Goal: Transaction & Acquisition: Purchase product/service

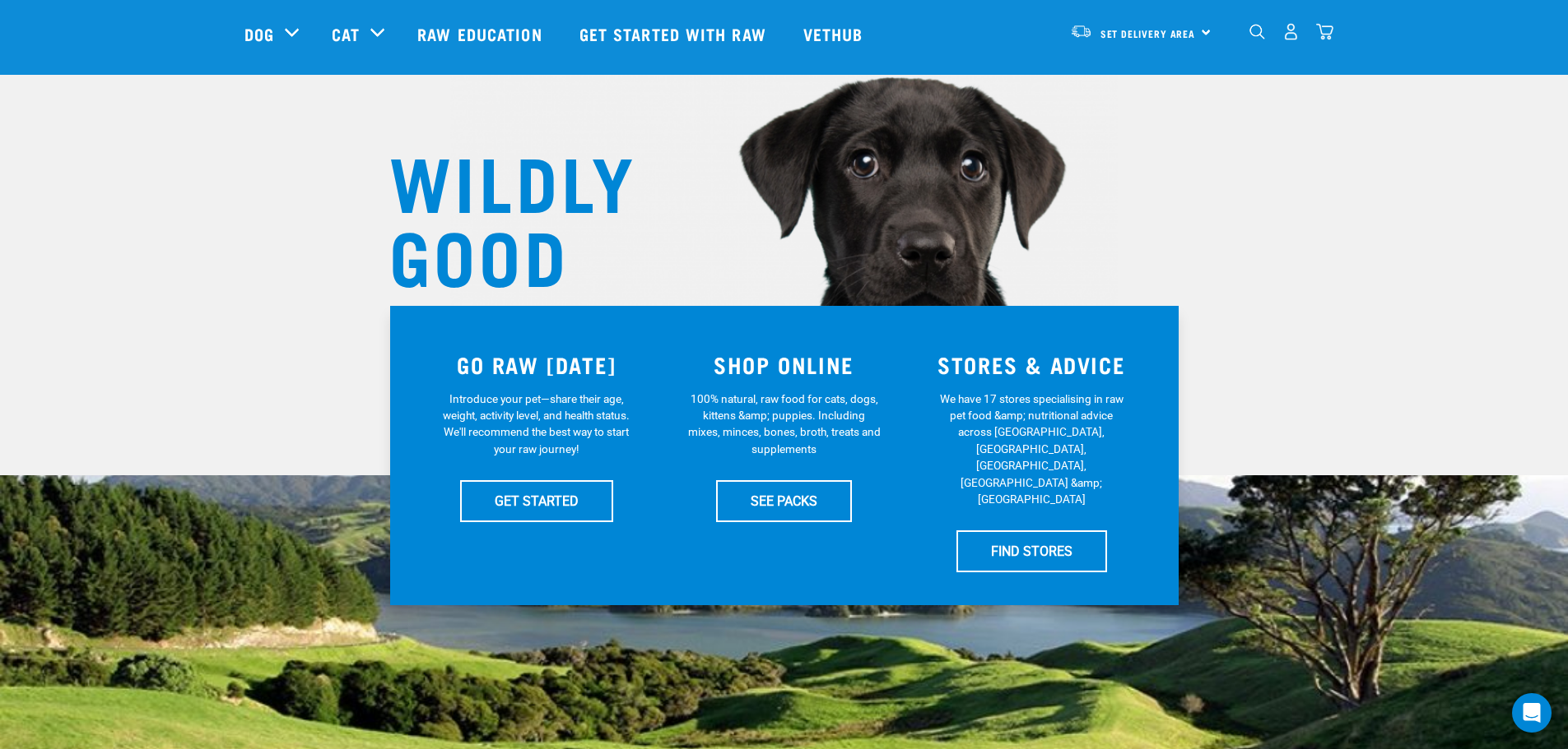
scroll to position [82, 0]
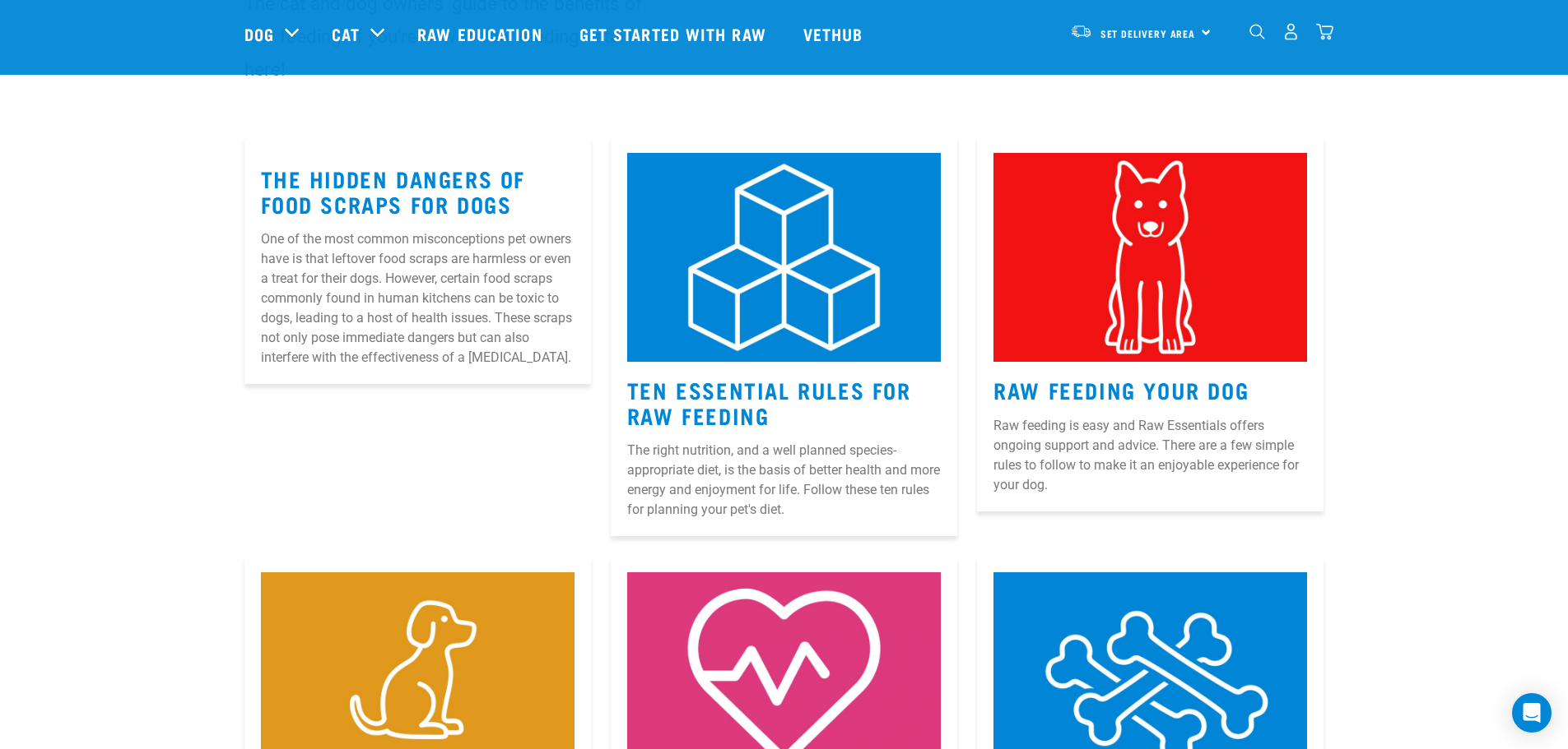
scroll to position [247, 0]
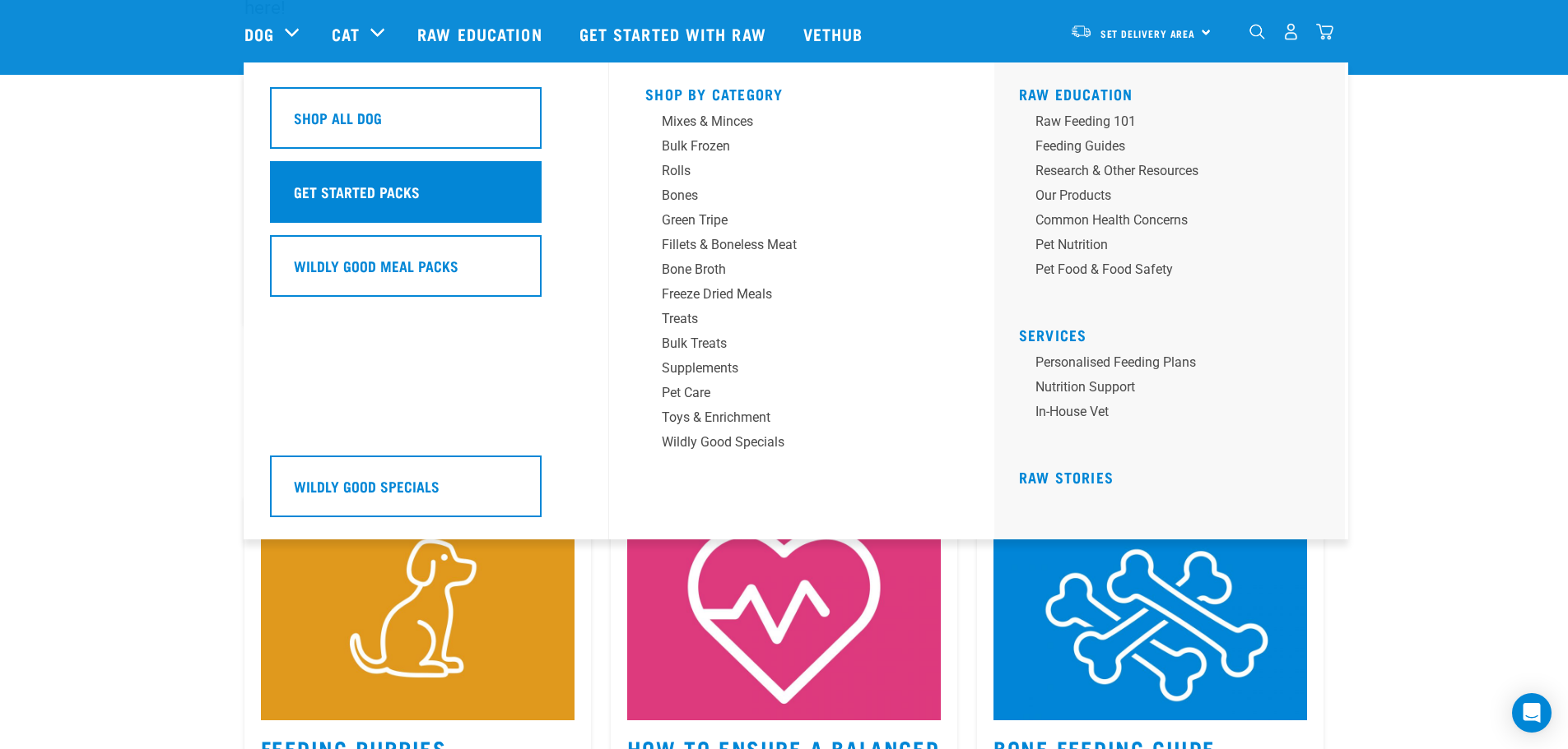
click at [382, 191] on h5 "Get Started Packs" at bounding box center [356, 191] width 126 height 21
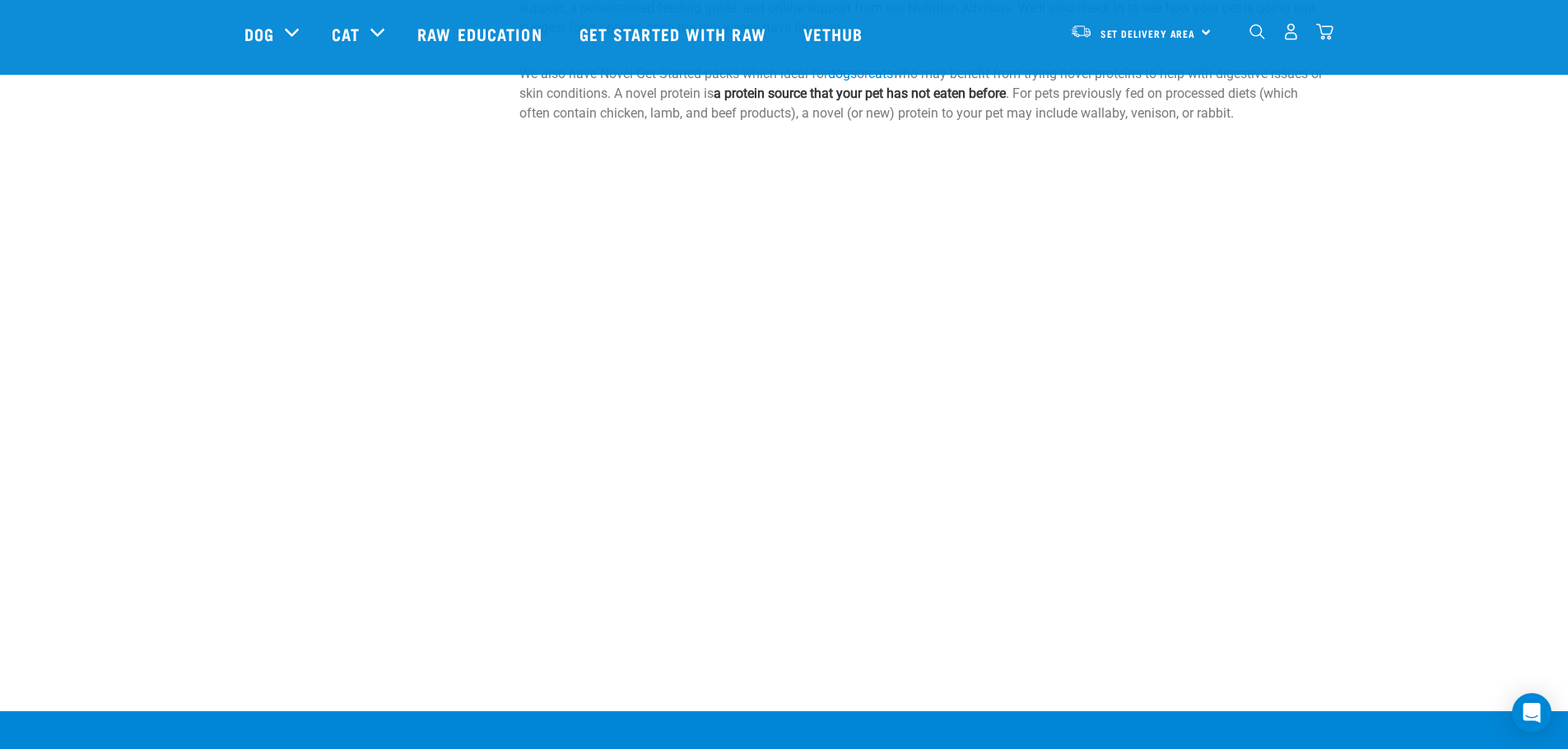
scroll to position [741, 0]
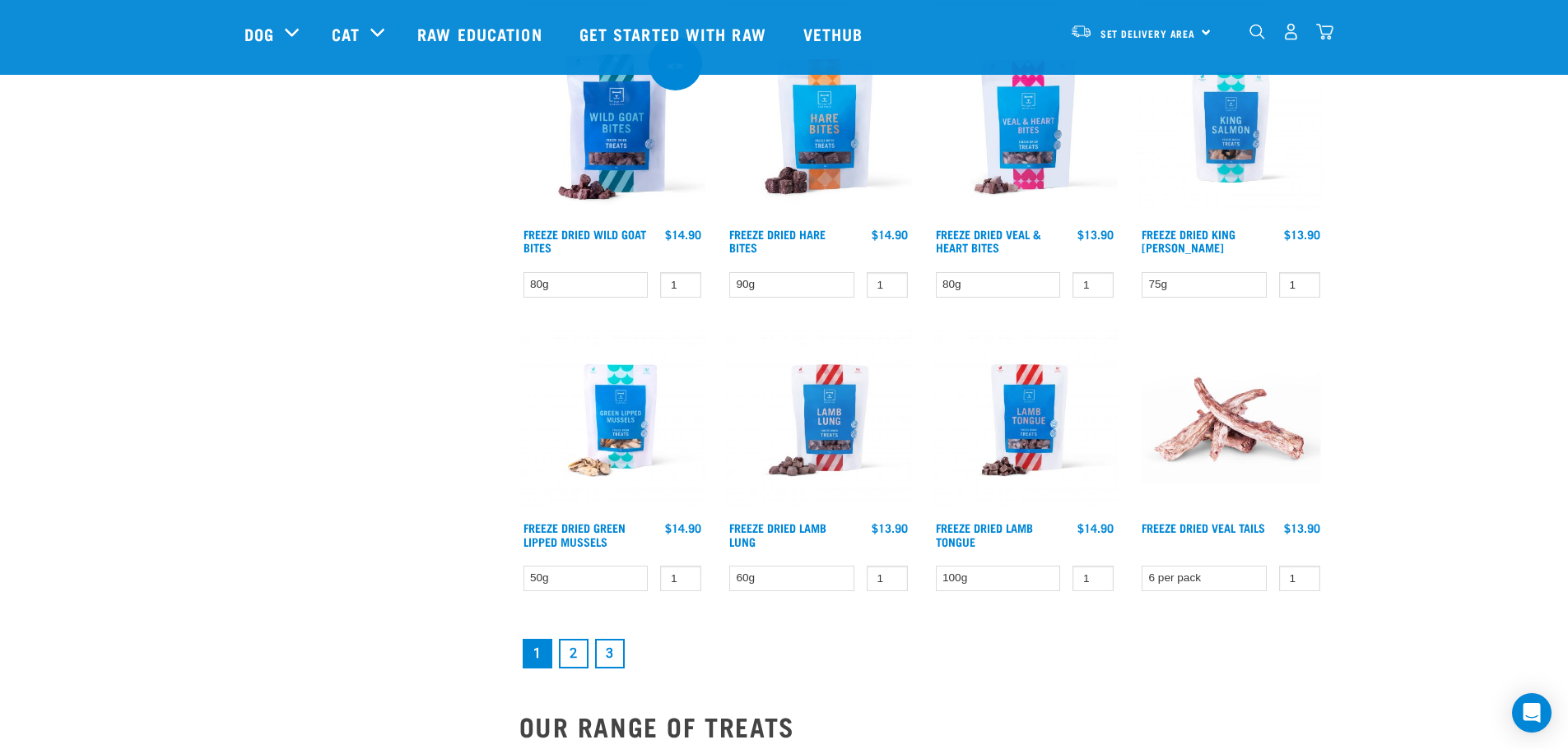
scroll to position [2056, 0]
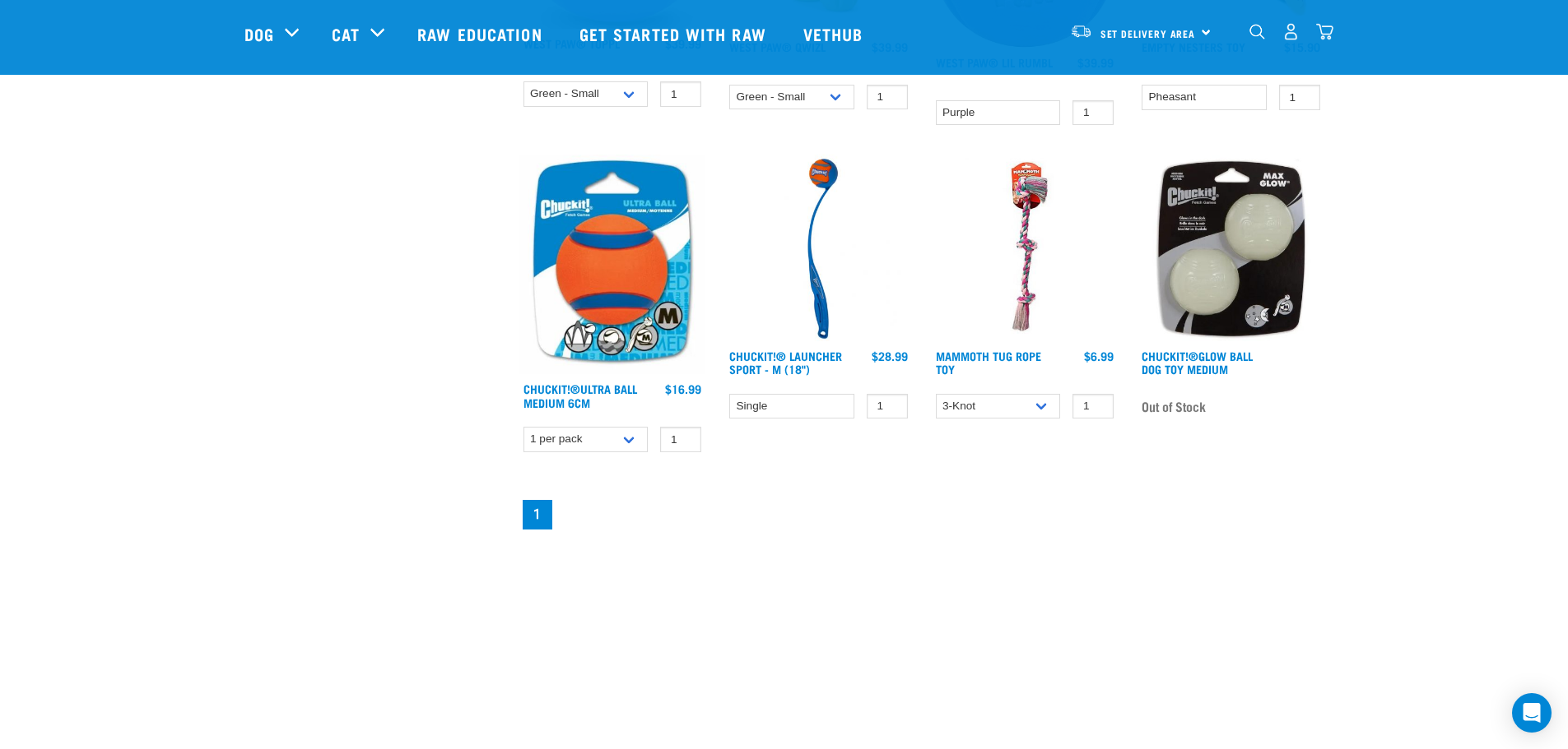
scroll to position [741, 0]
